Goal: Task Accomplishment & Management: Manage account settings

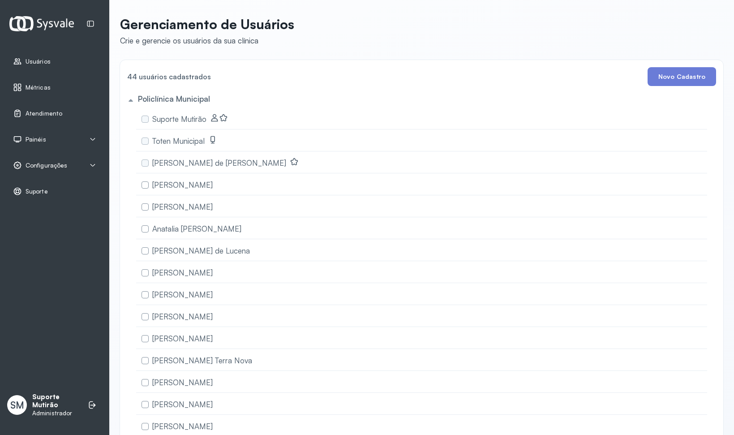
click at [43, 162] on span "Configurações" at bounding box center [47, 166] width 42 height 8
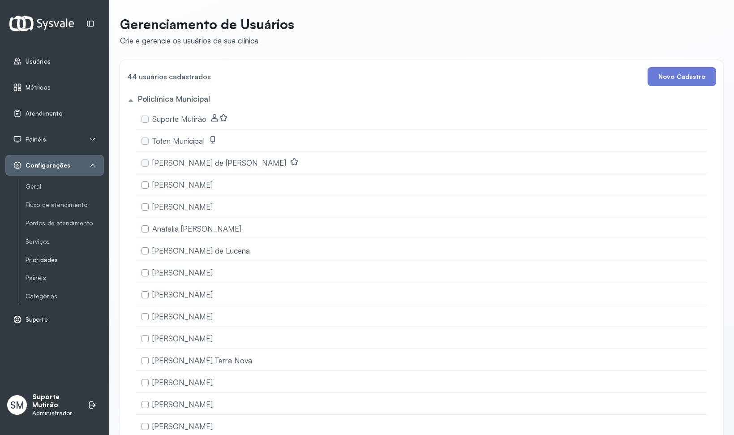
click at [49, 259] on link "Prioridades" at bounding box center [65, 260] width 78 height 8
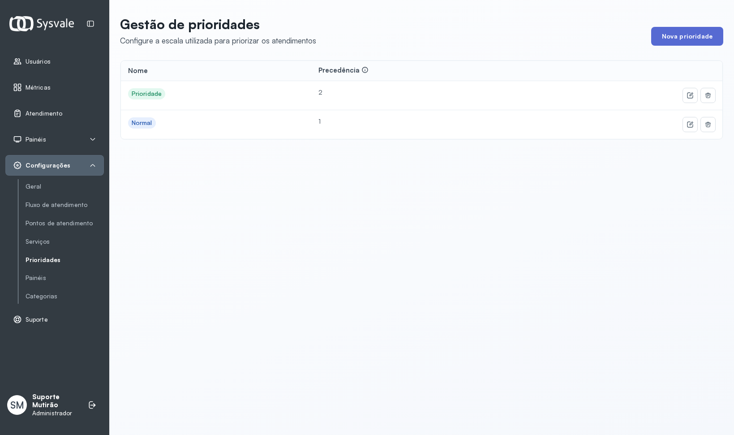
click at [676, 43] on button "Nova prioridade" at bounding box center [687, 36] width 72 height 19
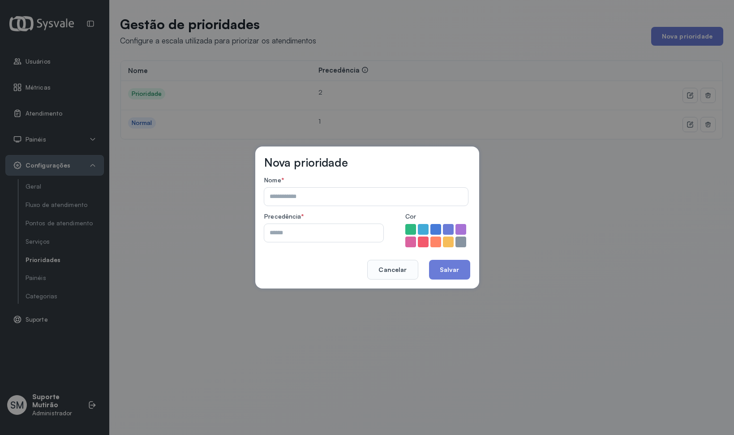
click at [307, 234] on input "number" at bounding box center [299, 233] width 71 height 18
click at [425, 228] on div at bounding box center [423, 229] width 12 height 12
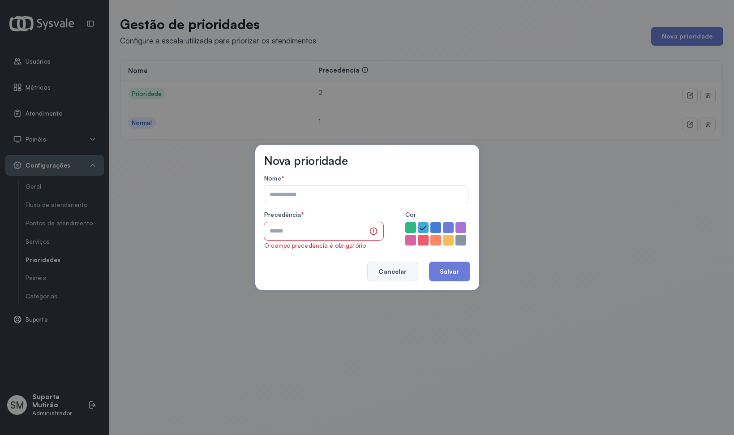
click at [406, 269] on button "Cancelar" at bounding box center [392, 271] width 51 height 20
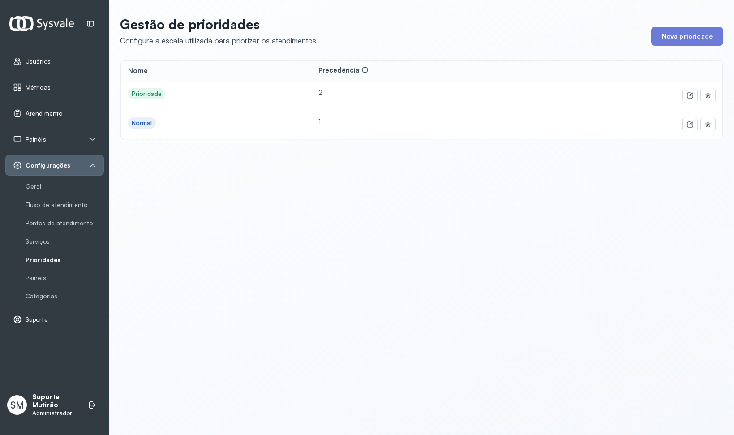
click at [31, 114] on span "Atendimento" at bounding box center [44, 114] width 37 height 8
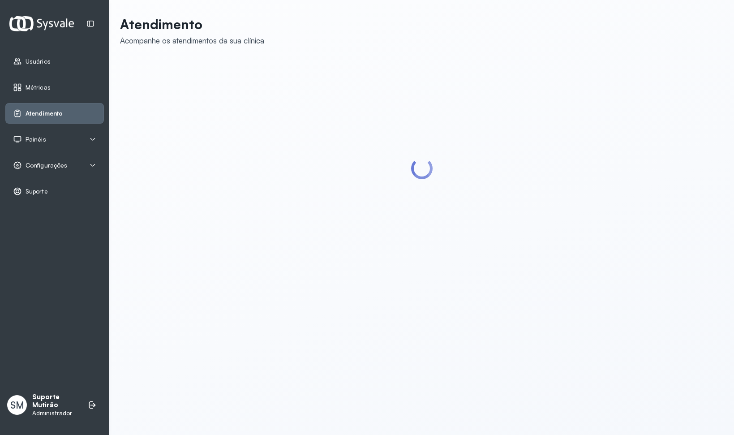
click at [31, 163] on span "Configurações" at bounding box center [47, 166] width 42 height 8
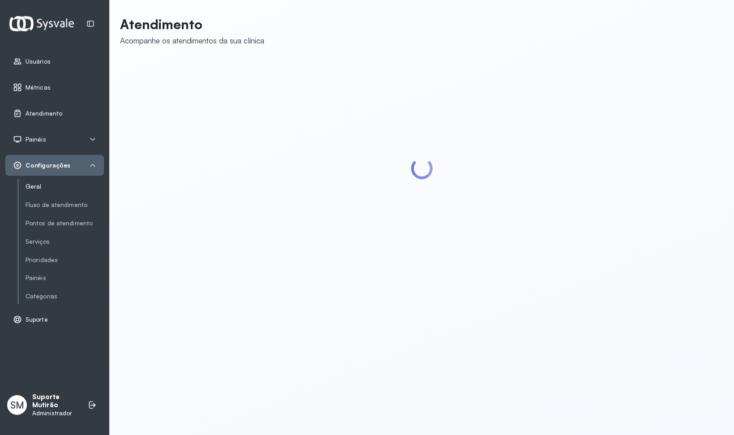
click at [42, 184] on link "Geral" at bounding box center [65, 187] width 78 height 8
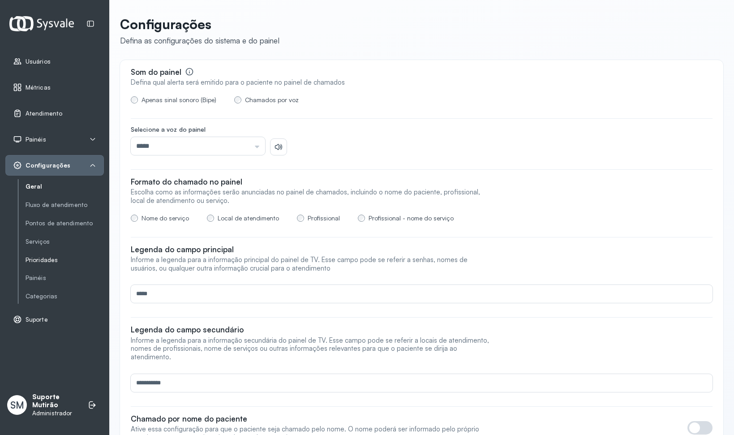
click at [41, 256] on link "Prioridades" at bounding box center [65, 260] width 78 height 8
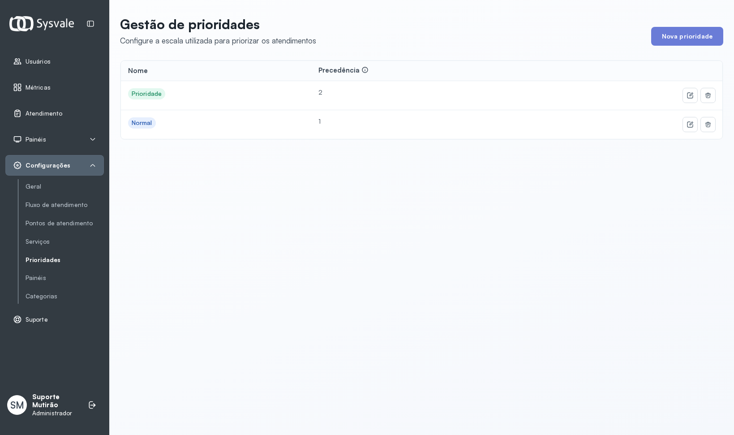
click at [47, 113] on span "Atendimento" at bounding box center [44, 114] width 37 height 8
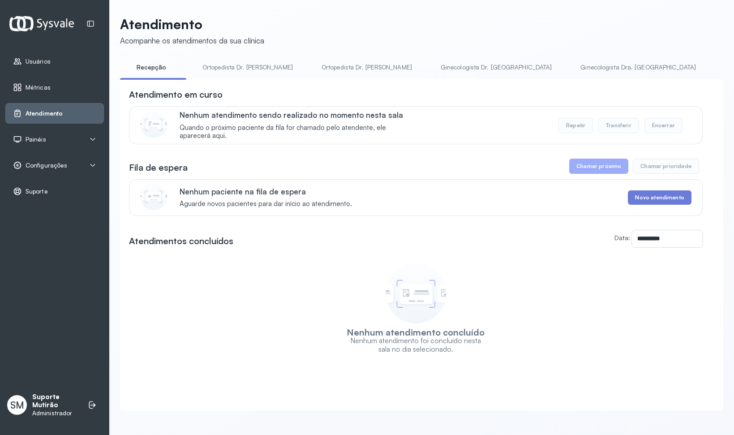
click at [137, 67] on link "Recepção" at bounding box center [151, 67] width 63 height 15
click at [164, 68] on link "Ortopedista Dr. [PERSON_NAME]" at bounding box center [178, 67] width 108 height 15
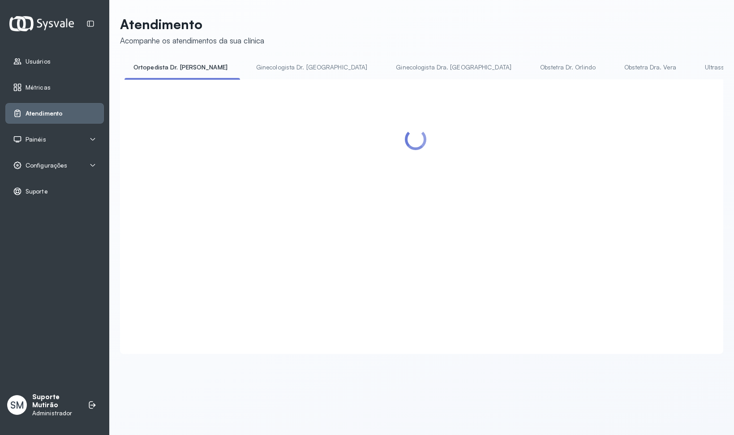
click at [247, 69] on link "Ginecologista Dr. [GEOGRAPHIC_DATA]" at bounding box center [311, 67] width 129 height 15
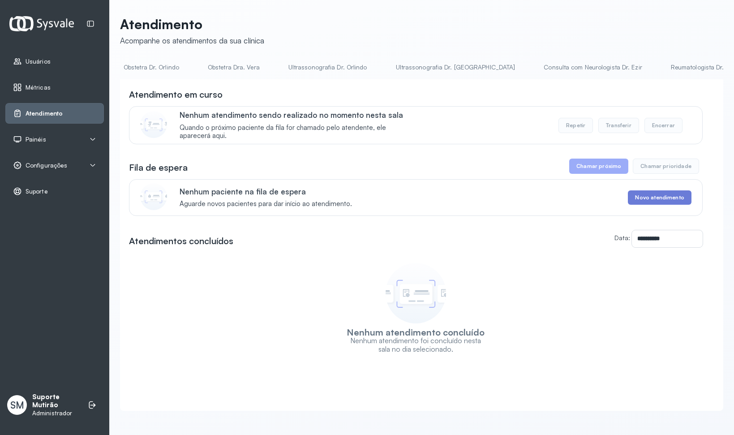
click at [387, 66] on link "Ultrassonografia Dr. [GEOGRAPHIC_DATA]" at bounding box center [455, 67] width 137 height 15
click at [52, 138] on div "Painéis" at bounding box center [54, 139] width 83 height 9
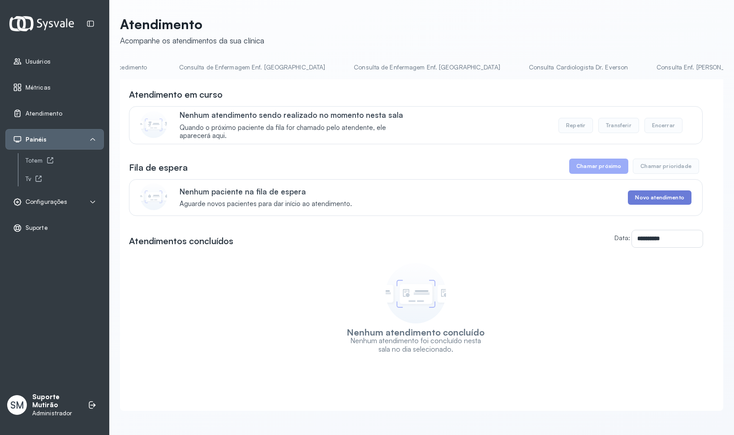
click at [47, 198] on span "Configurações" at bounding box center [47, 202] width 42 height 8
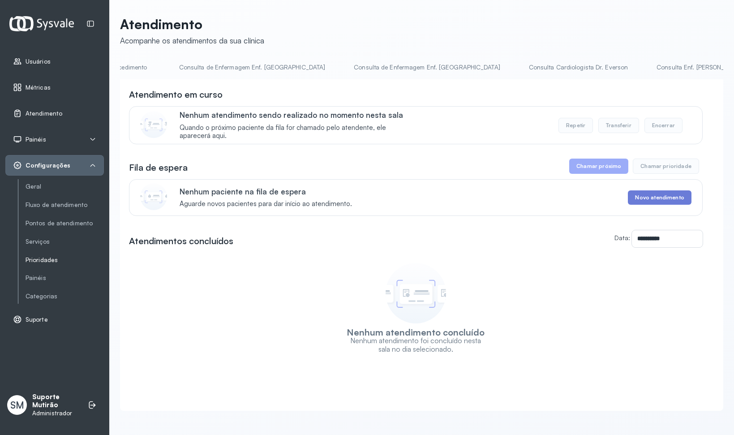
click at [46, 256] on link "Prioridades" at bounding box center [65, 260] width 78 height 8
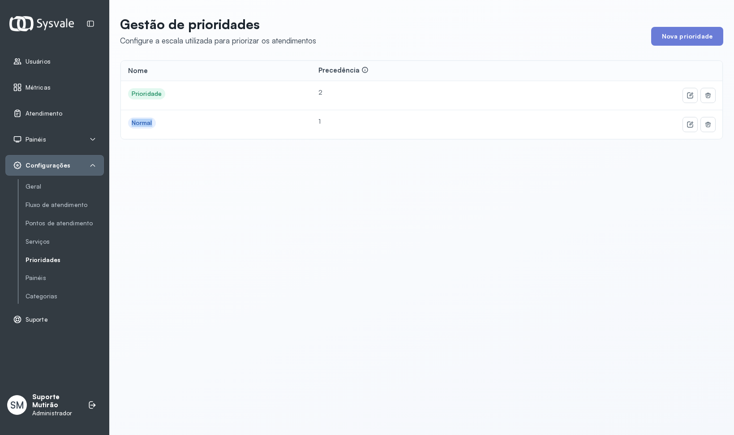
drag, startPoint x: 123, startPoint y: 20, endPoint x: 199, endPoint y: 162, distance: 161.0
click at [199, 162] on div "Gestão de prioridades Configure a escala utilizada para priorizar os atendiment…" at bounding box center [421, 82] width 624 height 165
click at [656, 38] on button "Nova prioridade" at bounding box center [687, 36] width 72 height 19
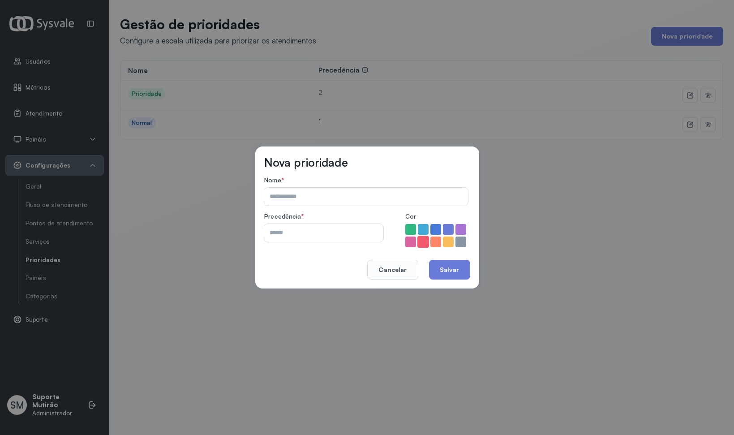
click at [423, 244] on div at bounding box center [423, 242] width 12 height 12
click at [371, 199] on input "text" at bounding box center [364, 197] width 200 height 18
click at [293, 230] on input "number" at bounding box center [299, 233] width 71 height 18
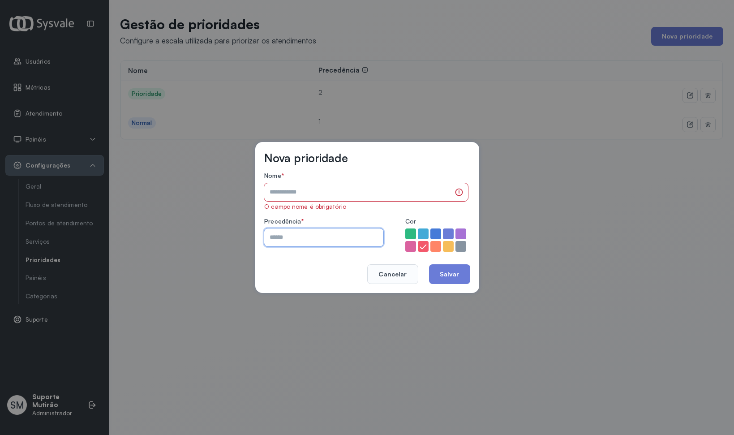
type input "**********"
click at [309, 192] on input "text" at bounding box center [357, 192] width 187 height 18
click at [373, 272] on button "Cancelar" at bounding box center [392, 274] width 51 height 20
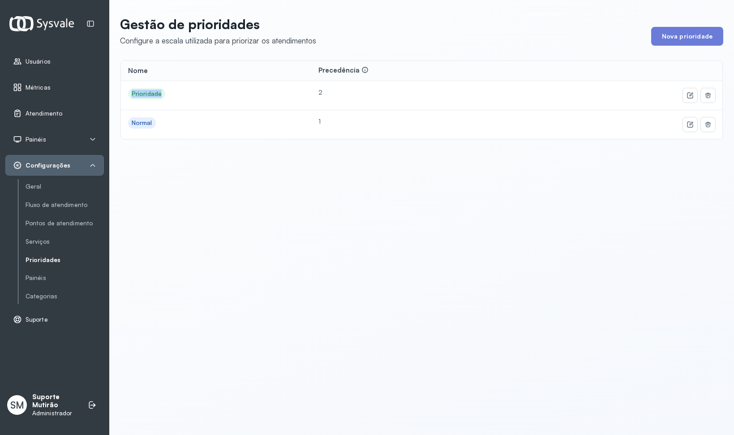
drag, startPoint x: 133, startPoint y: 90, endPoint x: 169, endPoint y: 94, distance: 36.5
click at [169, 94] on span "Prioridade" at bounding box center [216, 93] width 176 height 11
click at [190, 95] on span "Prioridade" at bounding box center [216, 93] width 176 height 11
click at [467, 92] on td "2" at bounding box center [430, 95] width 239 height 29
click at [44, 118] on div "Atendimento" at bounding box center [54, 113] width 98 height 21
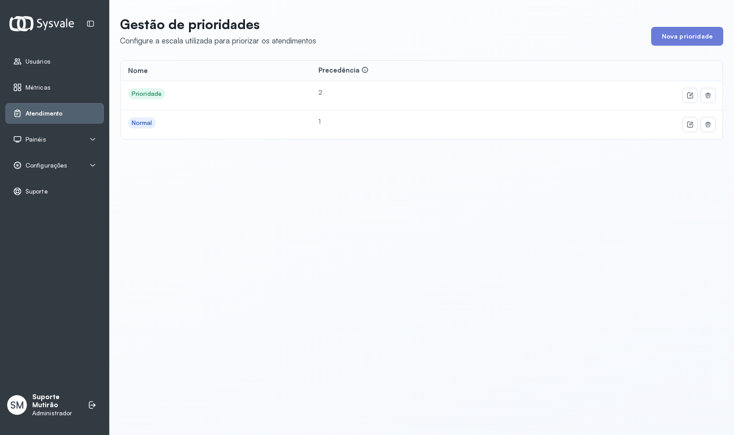
click at [46, 115] on span "Atendimento" at bounding box center [44, 114] width 37 height 8
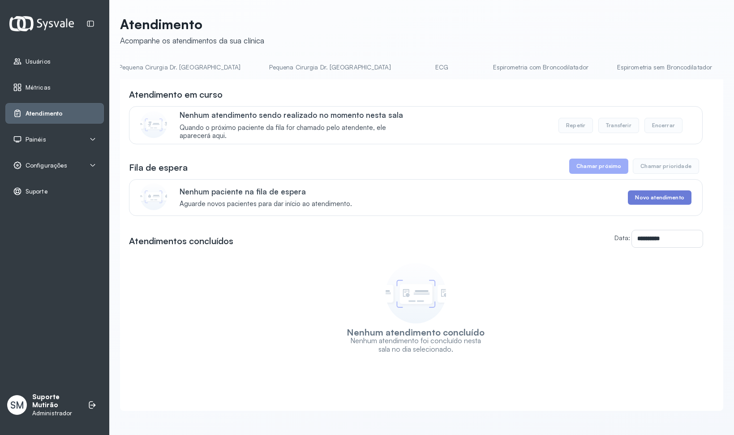
scroll to position [0, 2154]
click at [356, 243] on div "**********" at bounding box center [415, 238] width 573 height 17
click at [632, 242] on input "**********" at bounding box center [667, 238] width 71 height 17
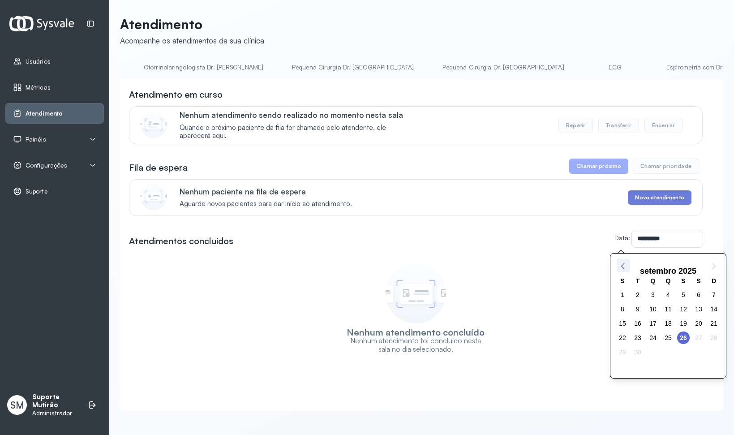
click at [625, 265] on icon at bounding box center [623, 266] width 12 height 12
click at [686, 296] on span "1" at bounding box center [683, 294] width 13 height 13
click at [632, 243] on input "**********" at bounding box center [667, 238] width 71 height 17
click at [628, 266] on icon at bounding box center [623, 266] width 12 height 12
click at [636, 294] on span "1" at bounding box center [637, 294] width 13 height 13
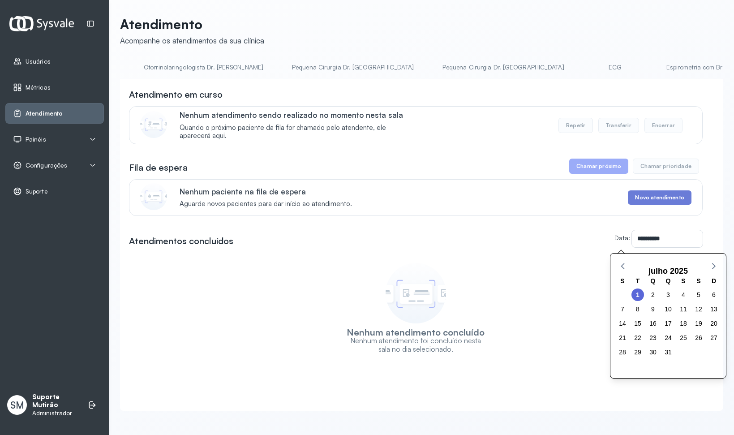
click at [643, 242] on input "**********" at bounding box center [667, 238] width 71 height 17
click at [625, 265] on icon at bounding box center [623, 266] width 12 height 12
click at [710, 293] on span "1" at bounding box center [713, 294] width 13 height 13
type input "**********"
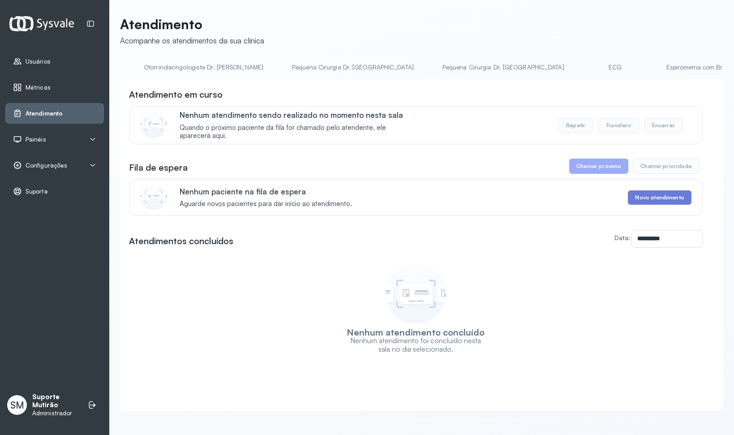
click at [450, 265] on div "Nenhum atendimento concluído Nenhum atendimento foi concluído nesta sala no dia…" at bounding box center [415, 305] width 141 height 95
drag, startPoint x: 269, startPoint y: 256, endPoint x: 481, endPoint y: 258, distance: 211.7
click at [481, 258] on div "**********" at bounding box center [415, 220] width 573 height 265
click at [402, 259] on div "**********" at bounding box center [415, 220] width 573 height 265
click at [458, 265] on div "Nenhum atendimento concluído Nenhum atendimento foi concluído nesta sala no dia…" at bounding box center [415, 305] width 141 height 95
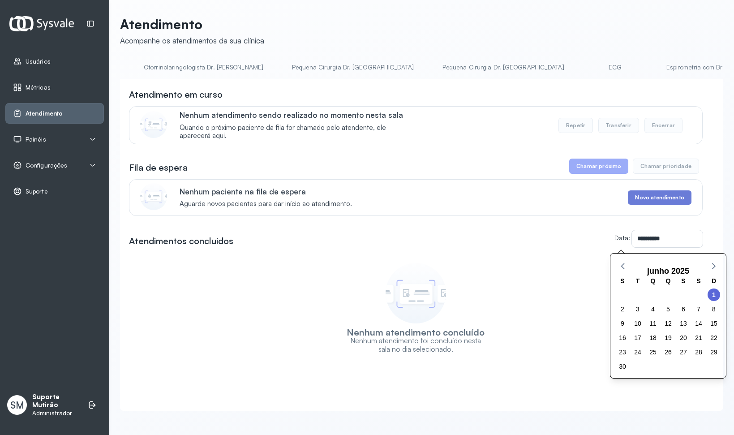
click at [632, 243] on input "**********" at bounding box center [667, 238] width 71 height 17
click at [471, 259] on div "**********" at bounding box center [415, 220] width 573 height 265
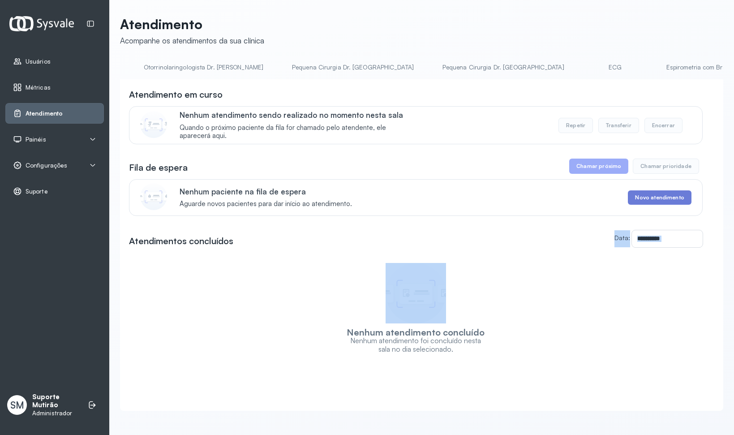
drag, startPoint x: 340, startPoint y: 269, endPoint x: 350, endPoint y: 300, distance: 32.8
click at [350, 300] on div "**********" at bounding box center [415, 220] width 573 height 265
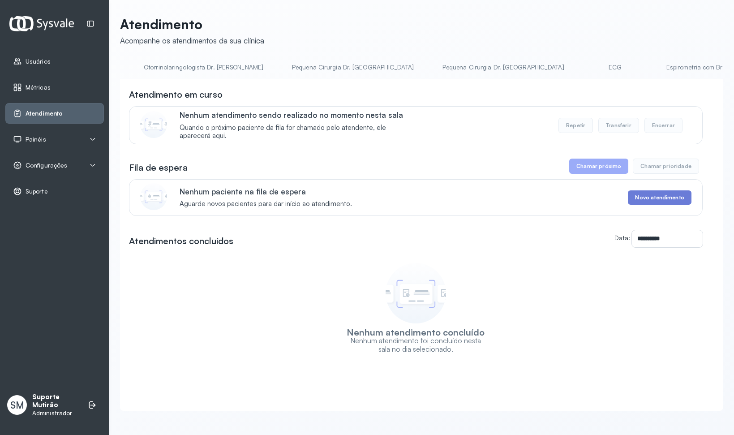
click at [350, 300] on div "Nenhum atendimento concluído Nenhum atendimento foi concluído nesta sala no dia…" at bounding box center [415, 305] width 141 height 95
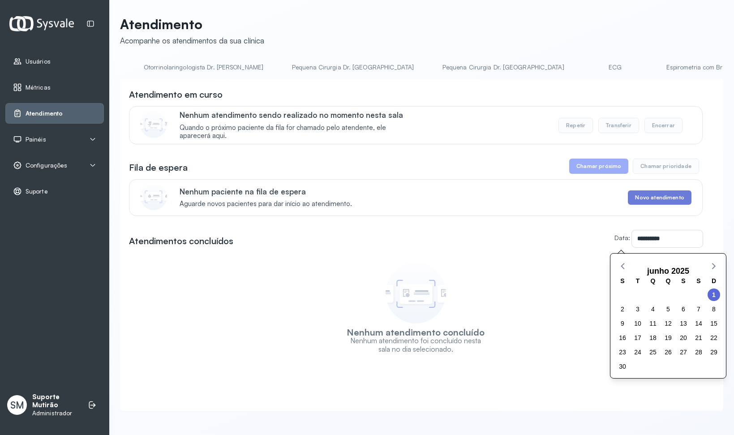
click at [645, 241] on input "**********" at bounding box center [667, 238] width 71 height 17
click at [514, 273] on div "Nenhum atendimento concluído Nenhum atendimento foi concluído nesta sala no dia…" at bounding box center [415, 305] width 573 height 95
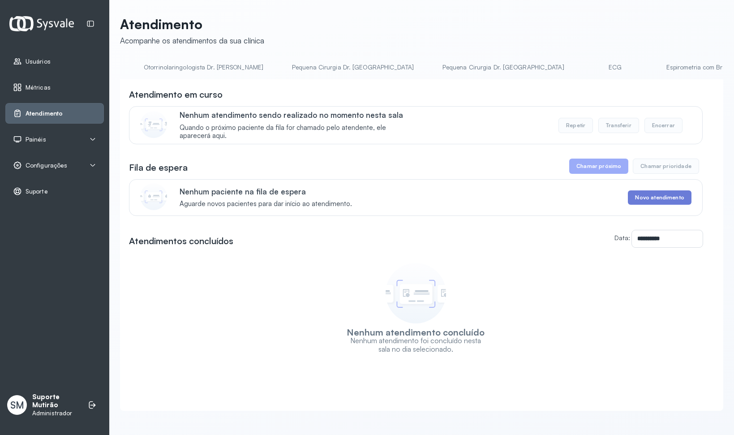
click at [36, 86] on span "Métricas" at bounding box center [38, 88] width 25 height 8
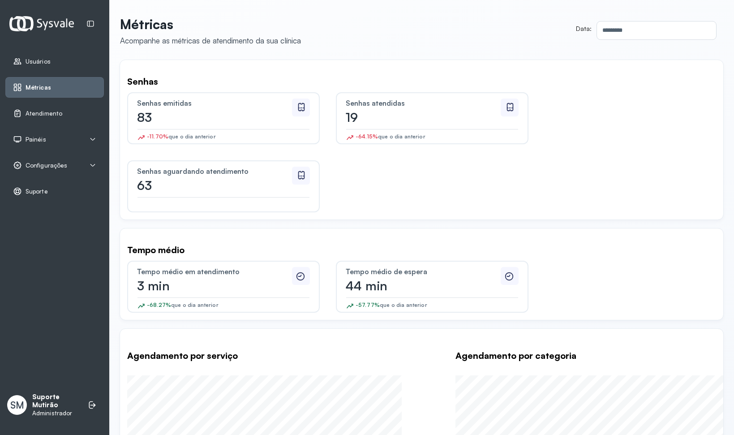
click at [374, 197] on div "Senhas emitidas 83 -11.70% que o dia anterior Senhas atendidas 19 -64.15% que o…" at bounding box center [421, 152] width 589 height 120
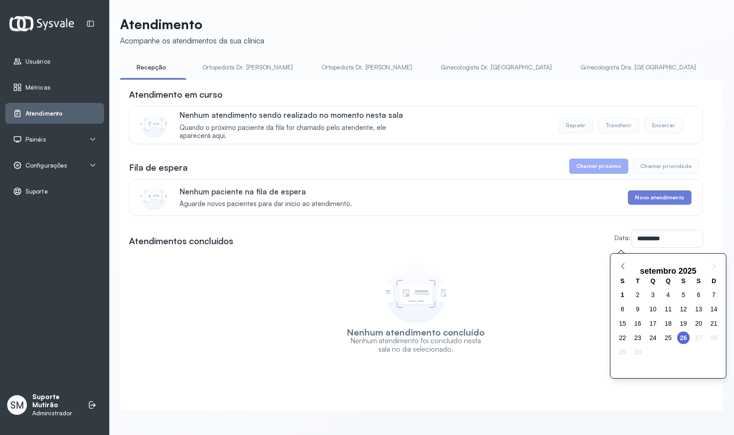
click at [622, 294] on span "1" at bounding box center [622, 294] width 13 height 13
type input "**********"
click at [571, 288] on div "Nenhum atendimento concluído Nenhum atendimento foi concluído nesta sala no dia…" at bounding box center [415, 305] width 573 height 95
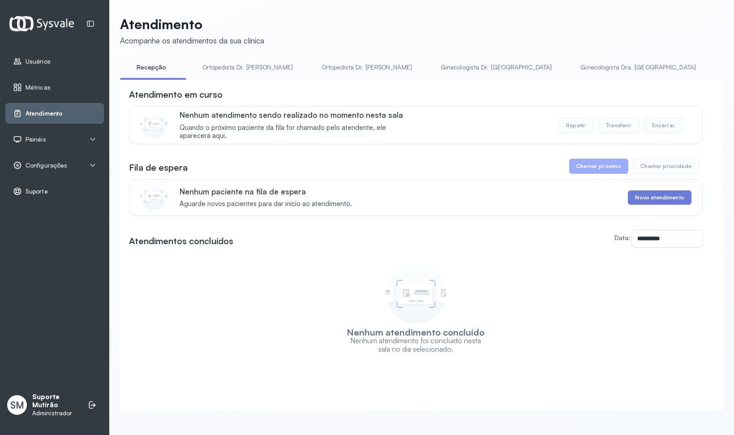
click at [37, 61] on span "Usuários" at bounding box center [38, 62] width 25 height 8
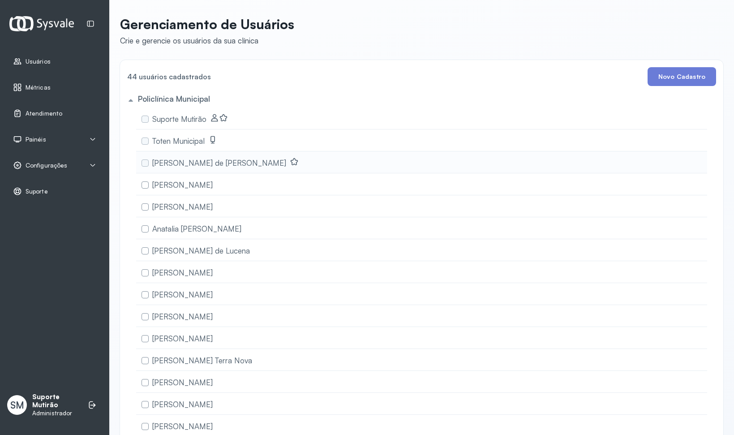
click at [143, 162] on label at bounding box center [144, 162] width 7 height 7
click at [694, 116] on icon at bounding box center [696, 118] width 6 height 6
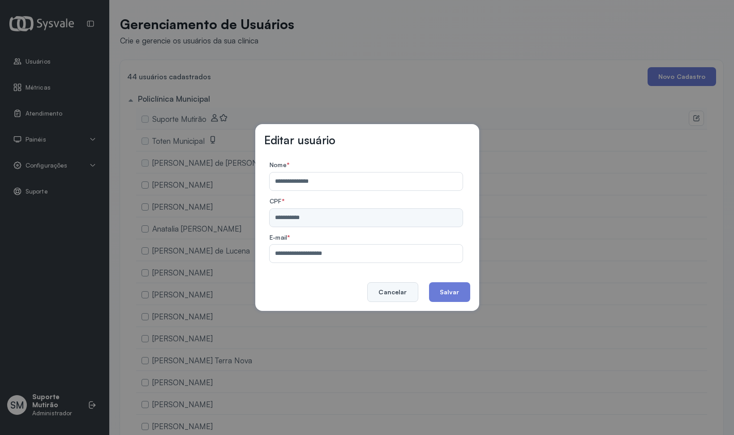
click at [388, 293] on button "Cancelar" at bounding box center [392, 292] width 51 height 20
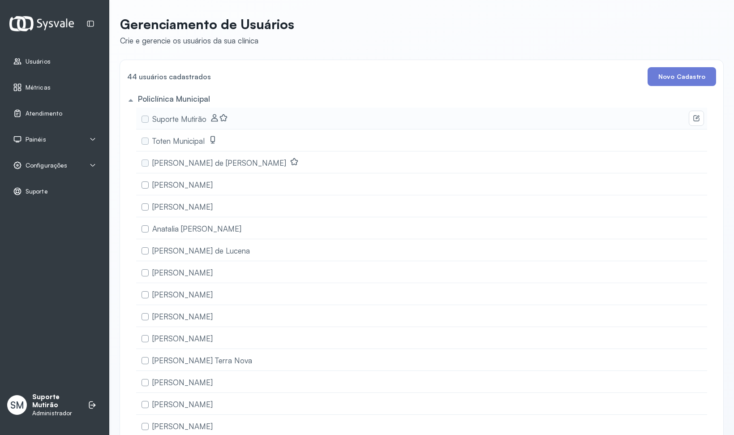
click at [127, 98] on div "Policlínica Municipal" at bounding box center [420, 100] width 592 height 14
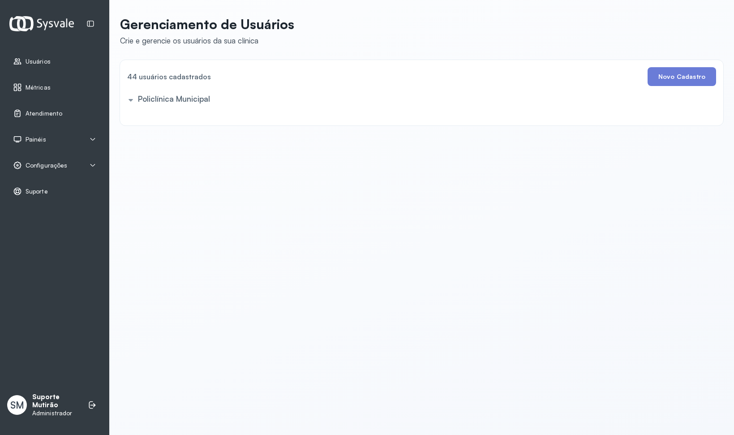
click at [127, 98] on div "Policlínica Municipal" at bounding box center [420, 100] width 592 height 14
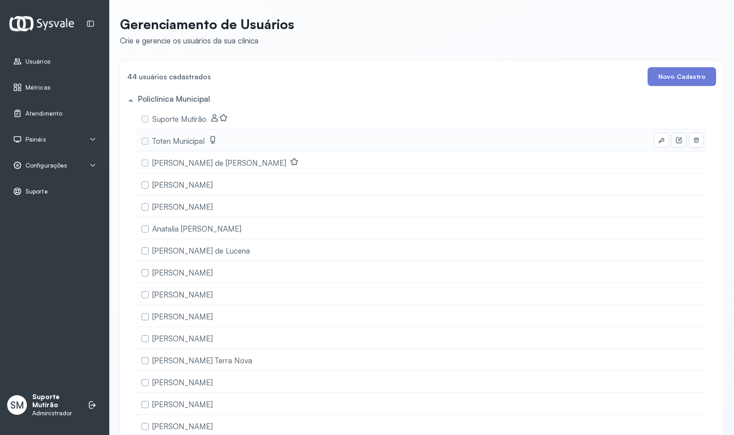
click at [673, 144] on button at bounding box center [678, 140] width 14 height 14
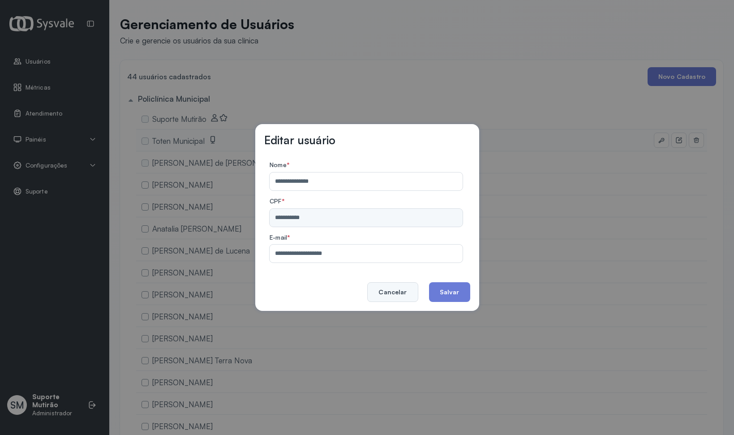
click at [398, 294] on button "Cancelar" at bounding box center [392, 292] width 51 height 20
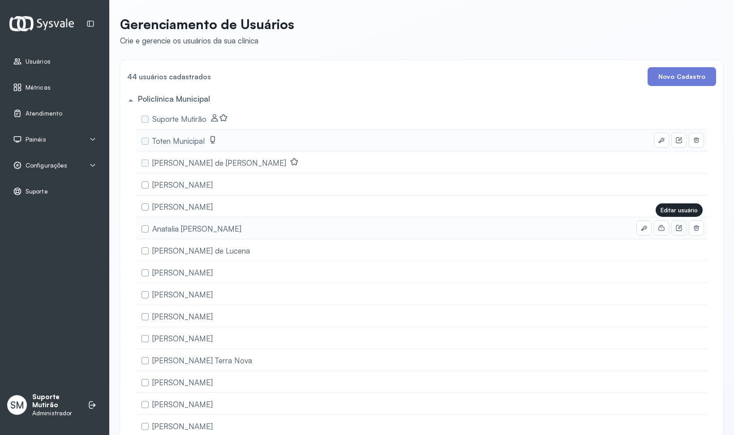
click at [674, 227] on button at bounding box center [678, 228] width 14 height 14
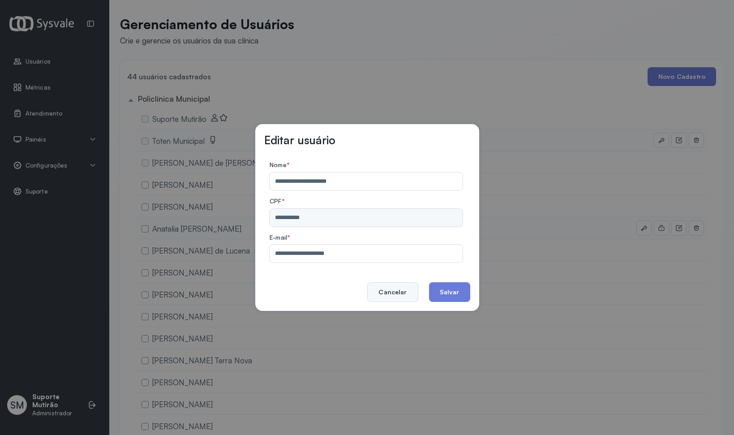
click at [384, 296] on button "Cancelar" at bounding box center [392, 292] width 51 height 20
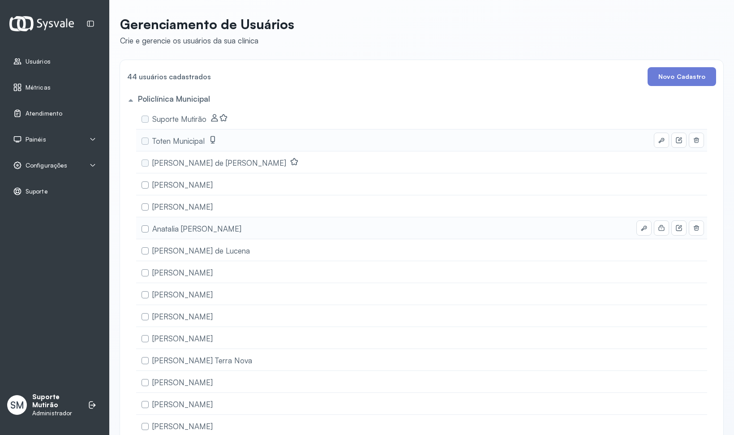
click at [43, 112] on span "Atendimento" at bounding box center [44, 114] width 37 height 8
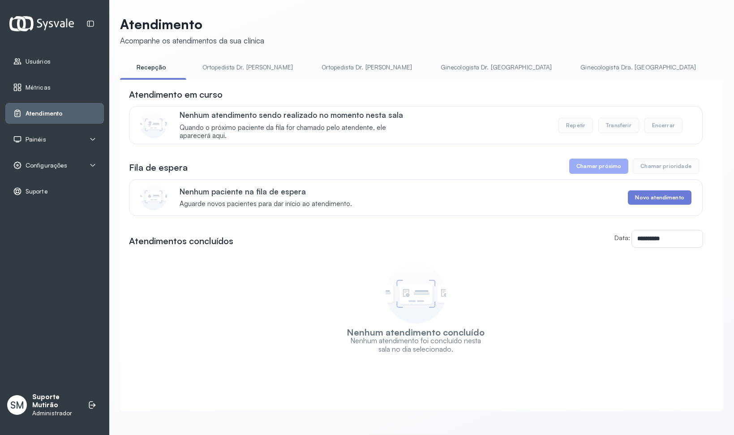
click at [50, 170] on div "Configurações" at bounding box center [54, 165] width 98 height 21
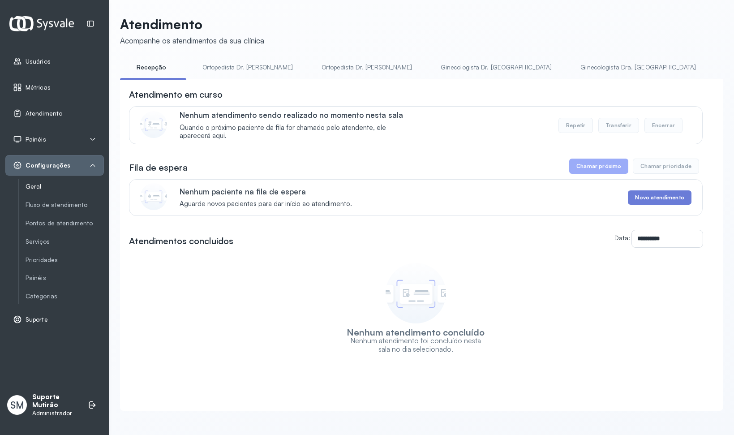
click at [43, 182] on link "Geral" at bounding box center [65, 186] width 78 height 11
click at [36, 186] on link "Geral" at bounding box center [65, 187] width 78 height 8
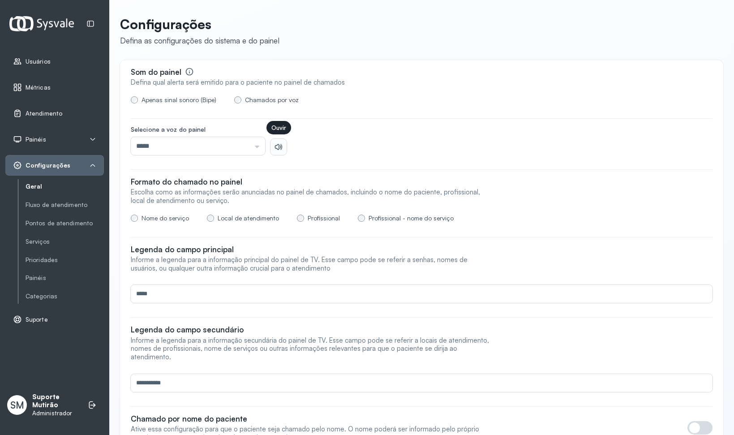
click at [281, 150] on icon at bounding box center [278, 146] width 9 height 9
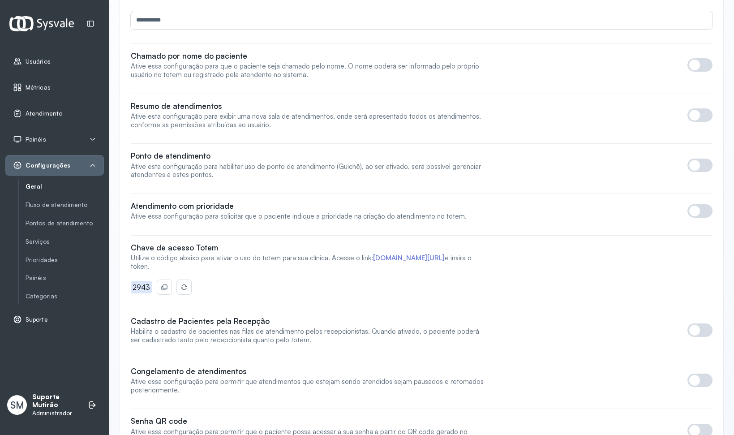
scroll to position [364, 0]
